Goal: Navigation & Orientation: Find specific page/section

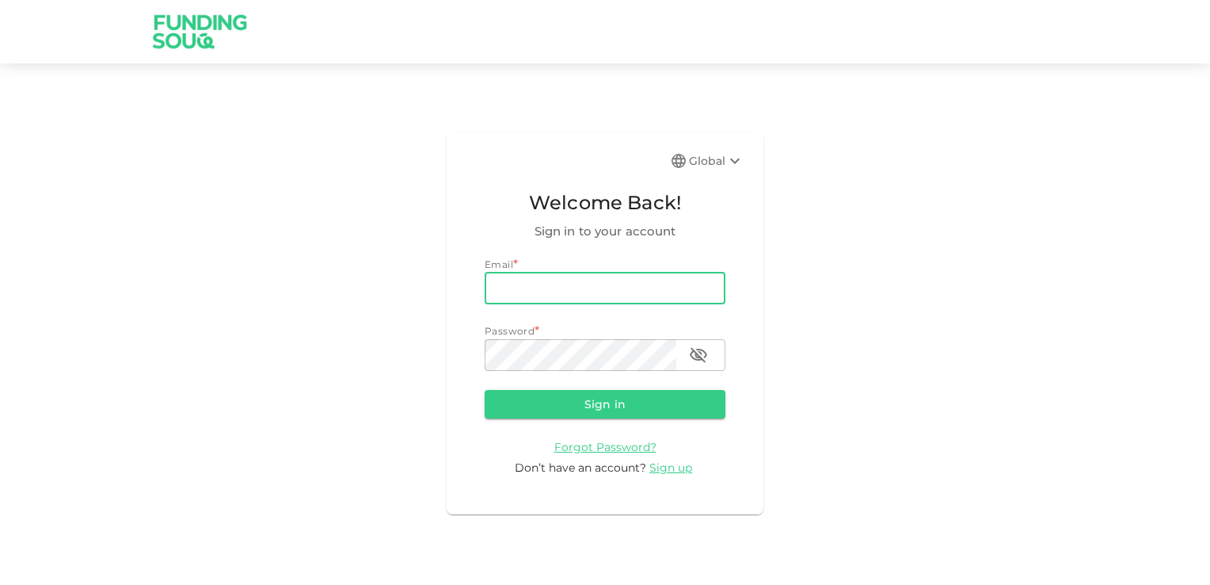
click at [569, 294] on input "email" at bounding box center [605, 288] width 241 height 32
type input "rpn_nair@hotmail.com"
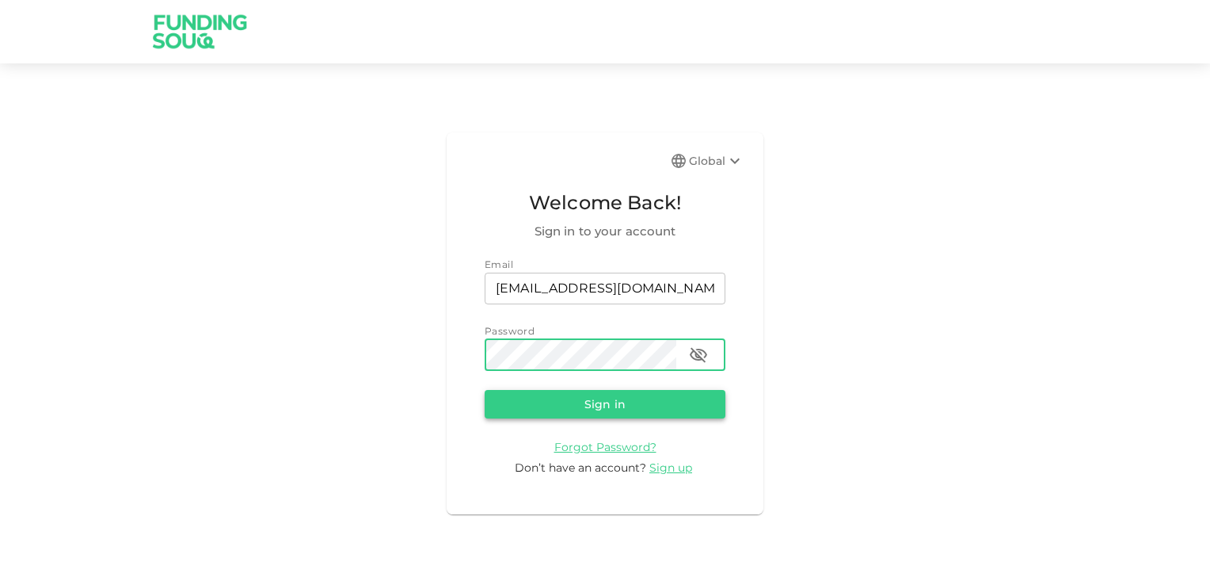
click at [615, 402] on button "Sign in" at bounding box center [605, 404] width 241 height 29
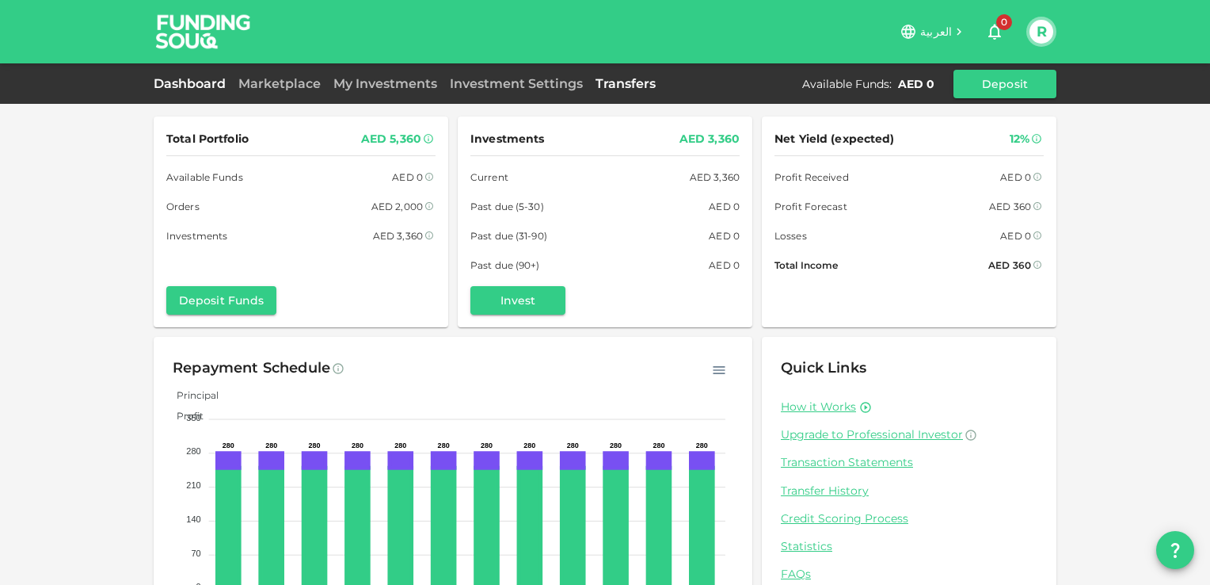
click at [623, 84] on link "Transfers" at bounding box center [625, 83] width 73 height 15
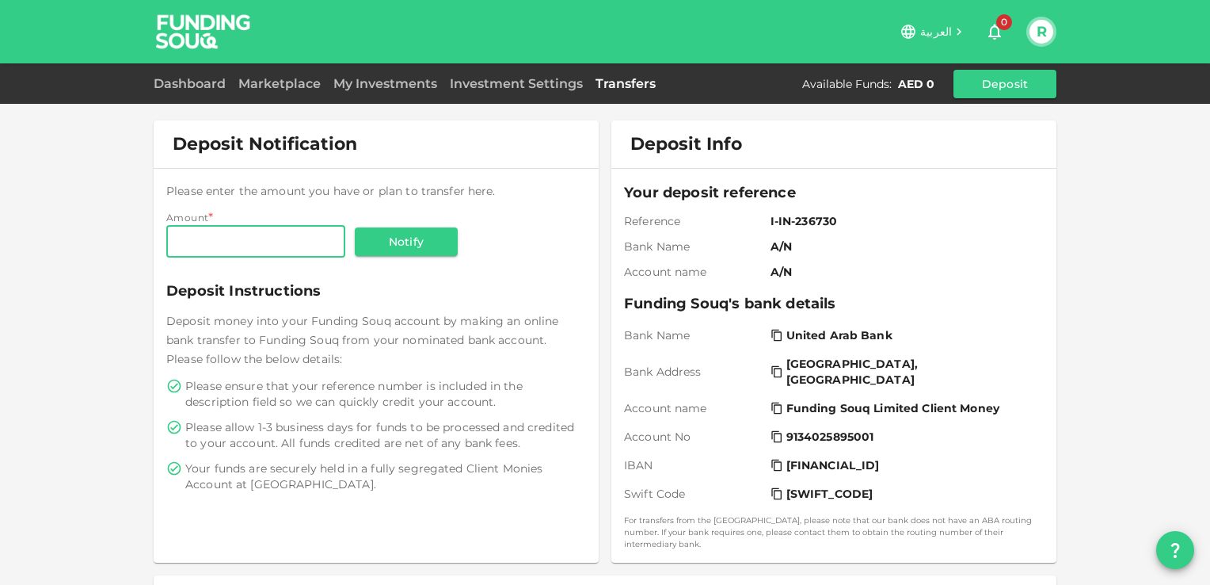
scroll to position [158, 0]
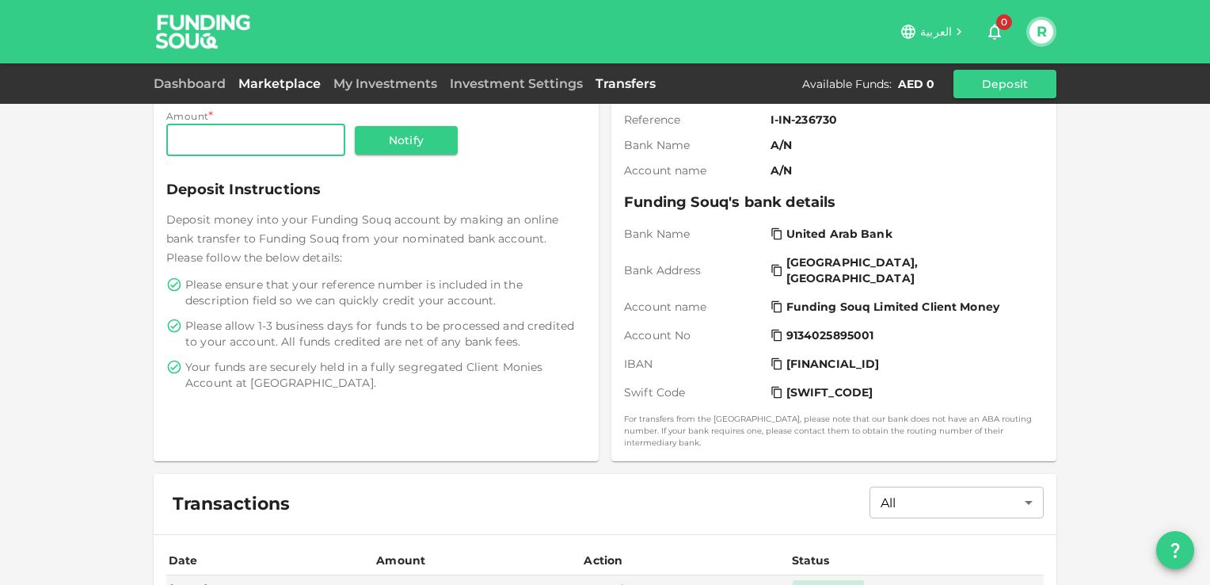
click at [274, 84] on link "Marketplace" at bounding box center [279, 83] width 95 height 15
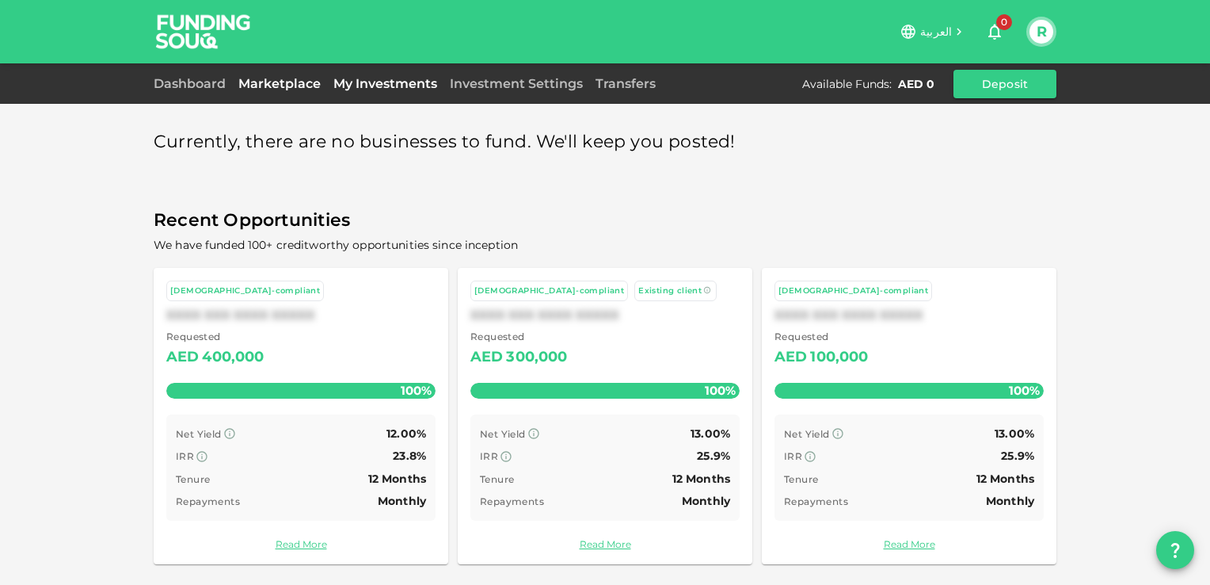
click at [352, 81] on link "My Investments" at bounding box center [385, 83] width 116 height 15
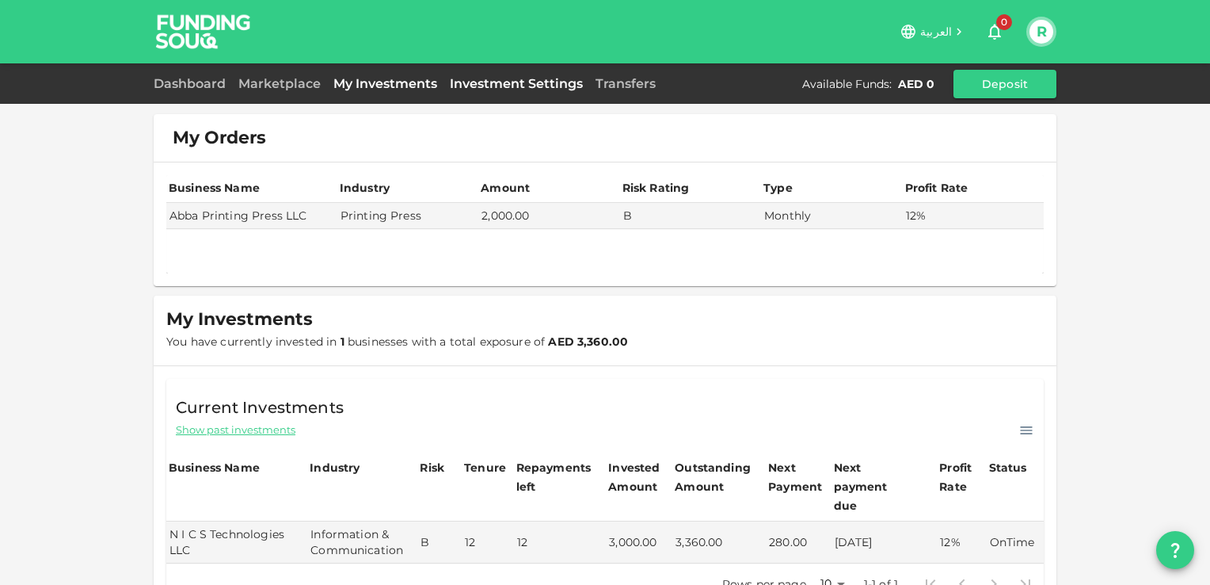
click at [516, 81] on link "Investment Settings" at bounding box center [517, 83] width 146 height 15
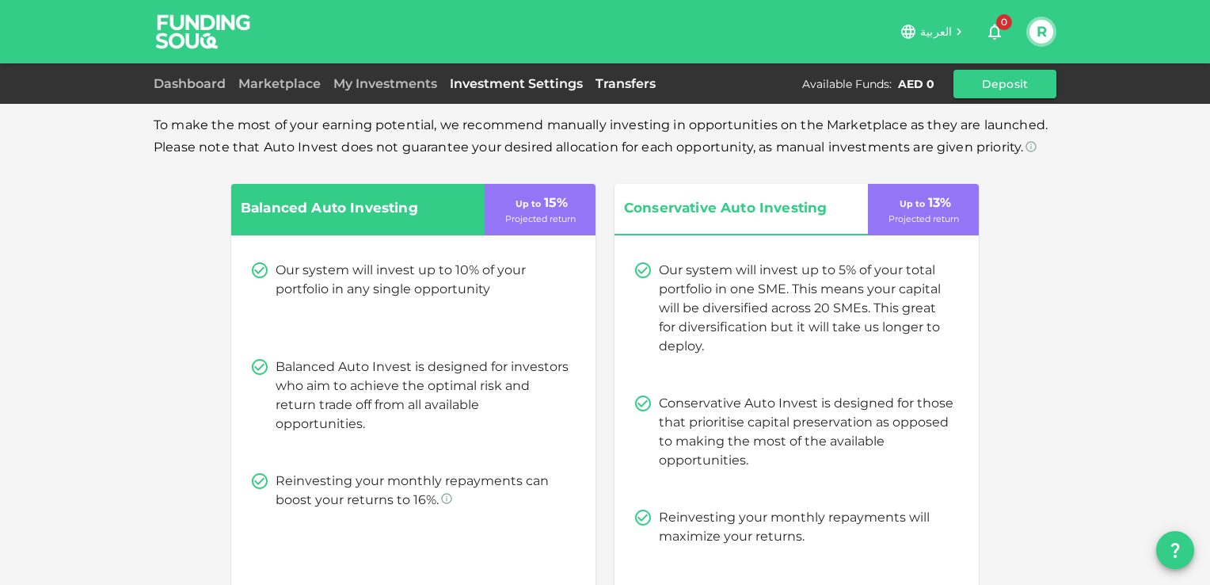
click at [625, 78] on link "Transfers" at bounding box center [625, 83] width 73 height 15
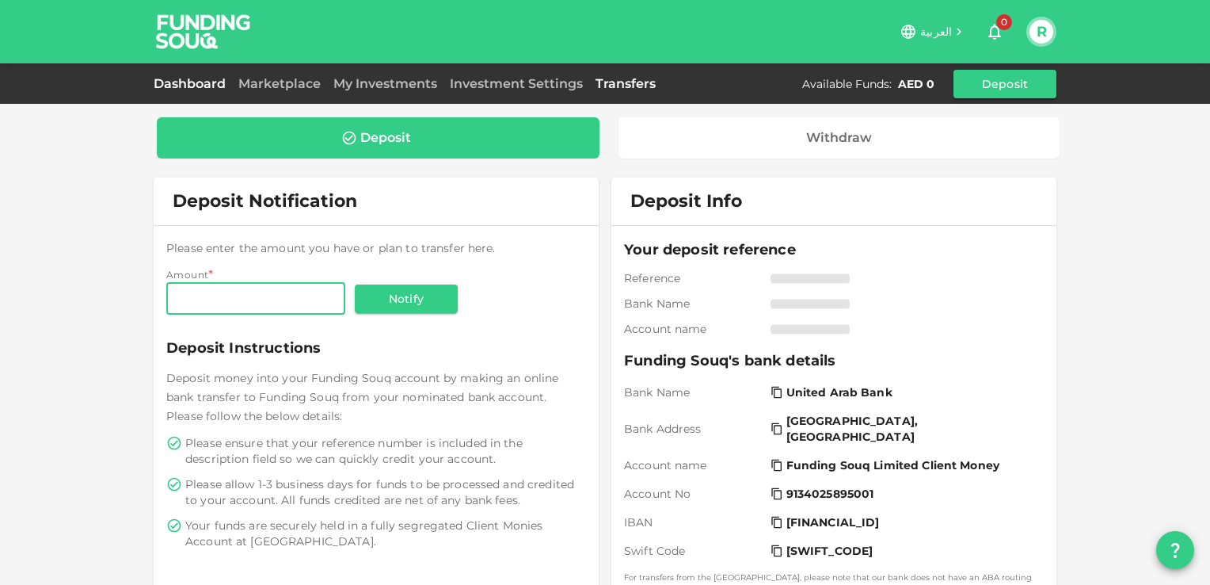
click at [192, 84] on link "Dashboard" at bounding box center [193, 83] width 78 height 15
